Goal: Information Seeking & Learning: Learn about a topic

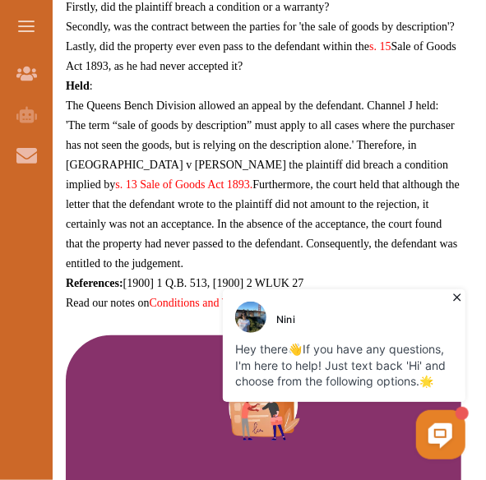
scroll to position [1301, 0]
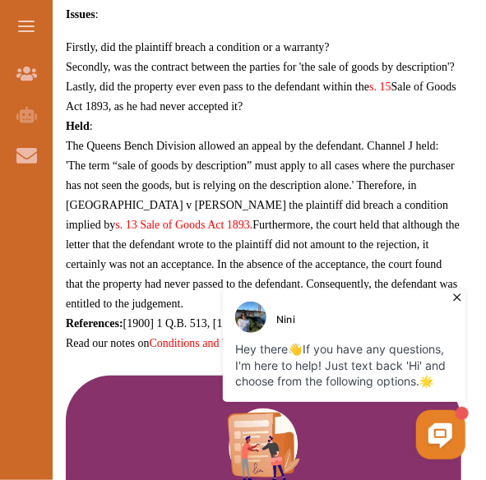
click at [455, 293] on icon at bounding box center [456, 296] width 16 height 16
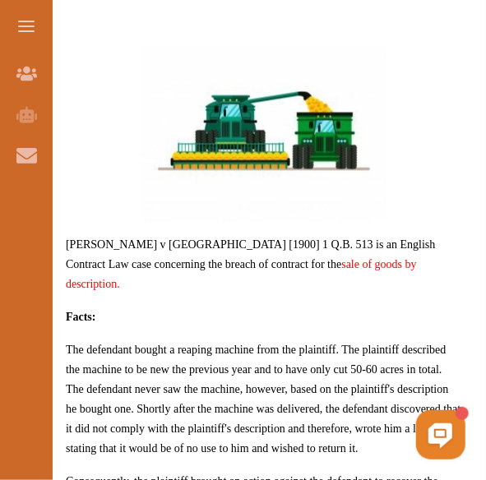
scroll to position [683, 0]
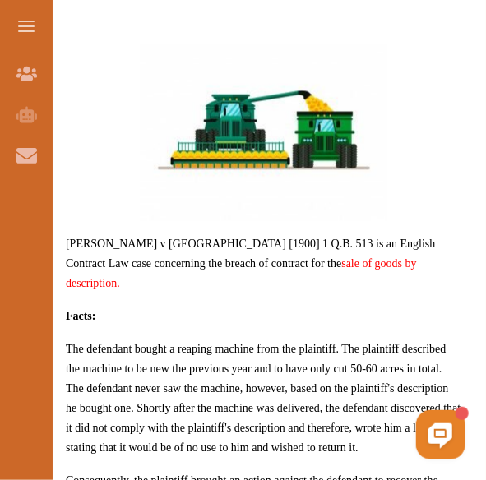
click at [309, 352] on span "The defendant bought a reaping machine from the plaintiff. The plaintiff descri…" at bounding box center [263, 398] width 395 height 111
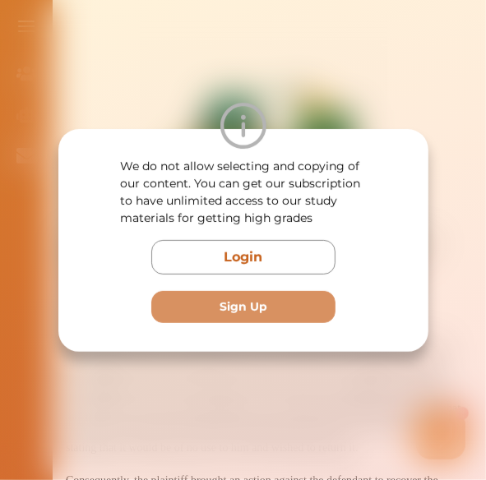
click at [309, 352] on div "We do not allow selecting and copying of our content. You can get our subscript…" at bounding box center [243, 240] width 486 height 480
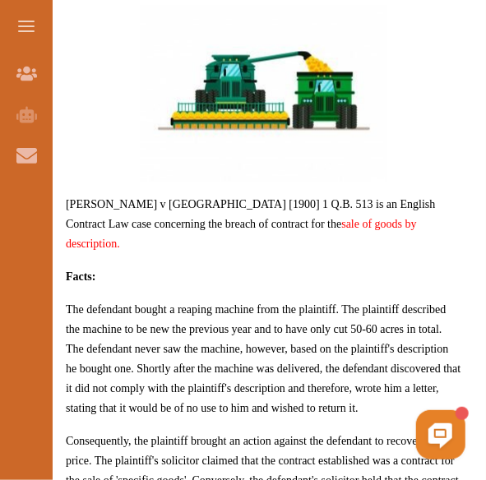
scroll to position [723, 0]
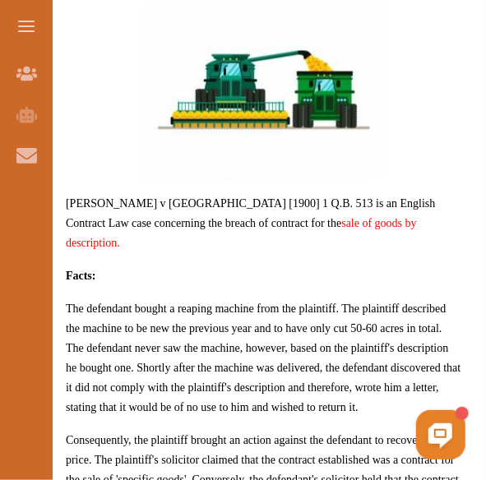
click at [307, 266] on p "Facts:" at bounding box center [263, 276] width 395 height 20
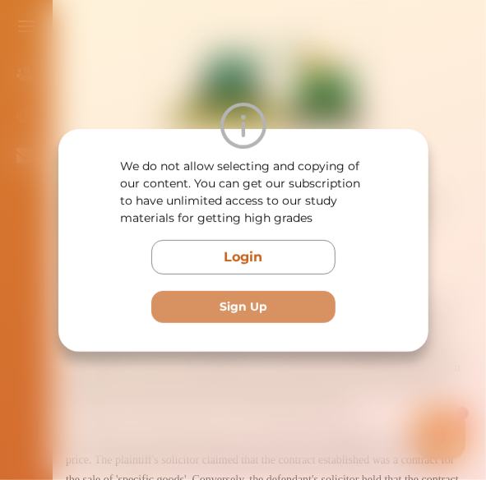
scroll to position [787, 0]
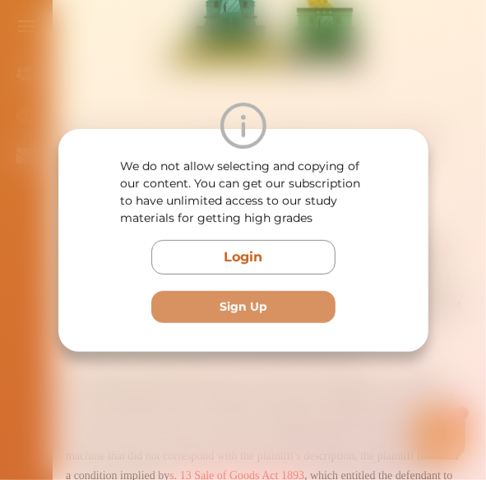
click at [417, 94] on div "We do not allow selecting and copying of our content. You can get our subscript…" at bounding box center [243, 240] width 486 height 480
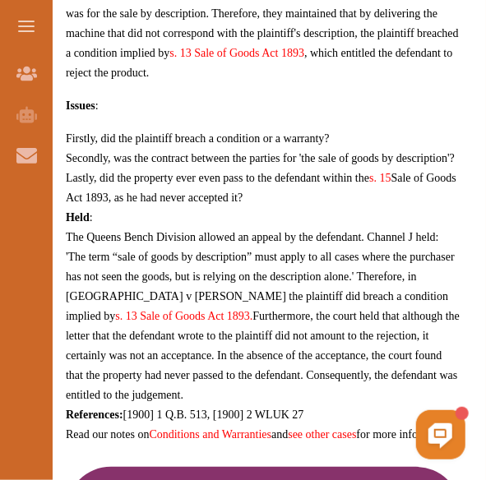
scroll to position [1210, 0]
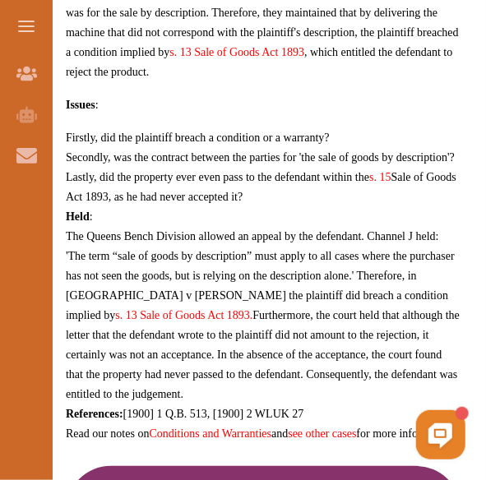
click at [247, 264] on p "The Queens Bench Division allowed an appeal by the defendant. Channel J held: '…" at bounding box center [263, 314] width 395 height 177
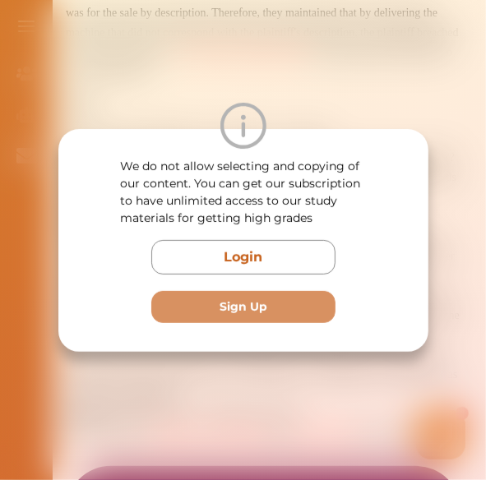
click at [320, 38] on div "We do not allow selecting and copying of our content. You can get our subscript…" at bounding box center [243, 240] width 486 height 480
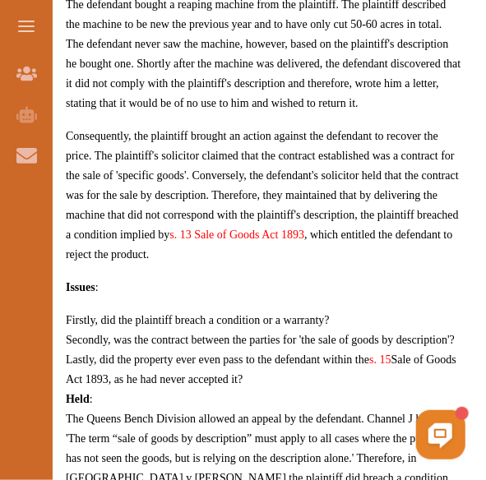
scroll to position [1168, 0]
